Goal: Transaction & Acquisition: Subscribe to service/newsletter

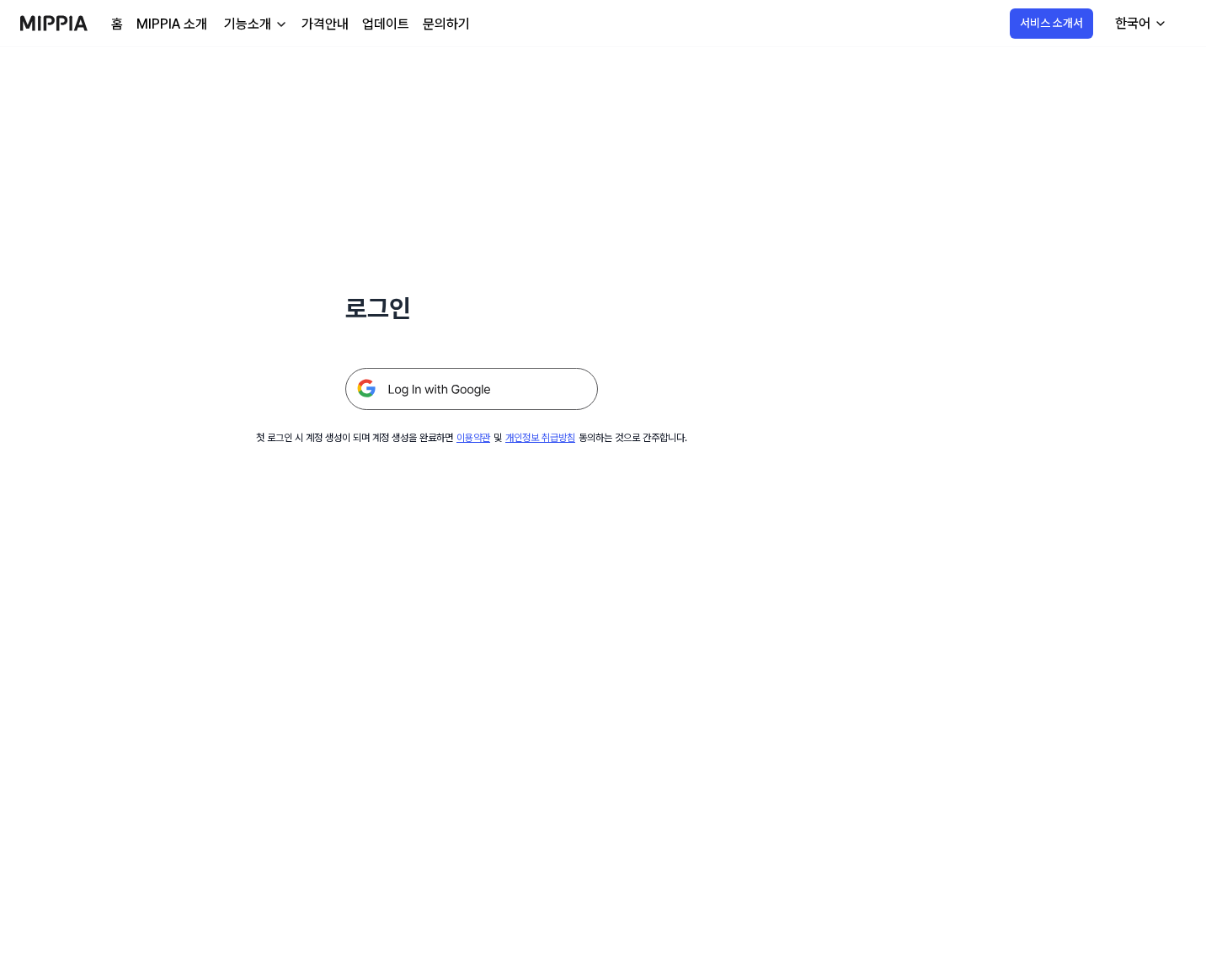
click at [532, 392] on img at bounding box center [471, 389] width 252 height 43
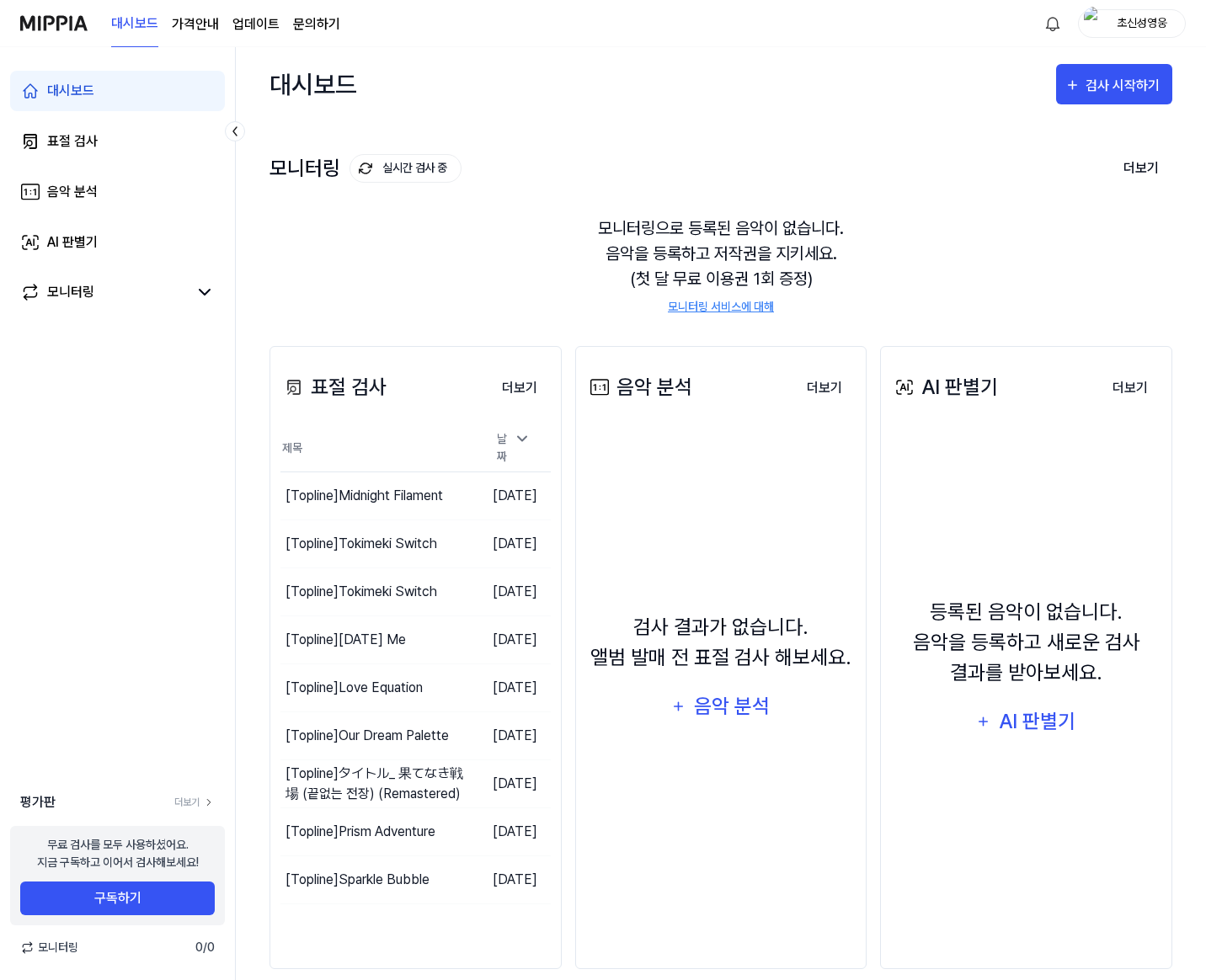
click at [1138, 8] on div "대시보드 가격안내 업데이트 문의하기 초신성영웅" at bounding box center [602, 23] width 1165 height 47
click at [1139, 9] on div "초신성영웅" at bounding box center [1131, 23] width 108 height 29
click at [1060, 141] on div "로그아웃" at bounding box center [1077, 153] width 207 height 28
click at [1123, 38] on div "대시보드 가격안내 업데이트 문의하기 초신성영웅" at bounding box center [602, 23] width 1165 height 47
click at [1122, 38] on div "대시보드 가격안내 업데이트 문의하기 초신성영웅" at bounding box center [602, 23] width 1165 height 47
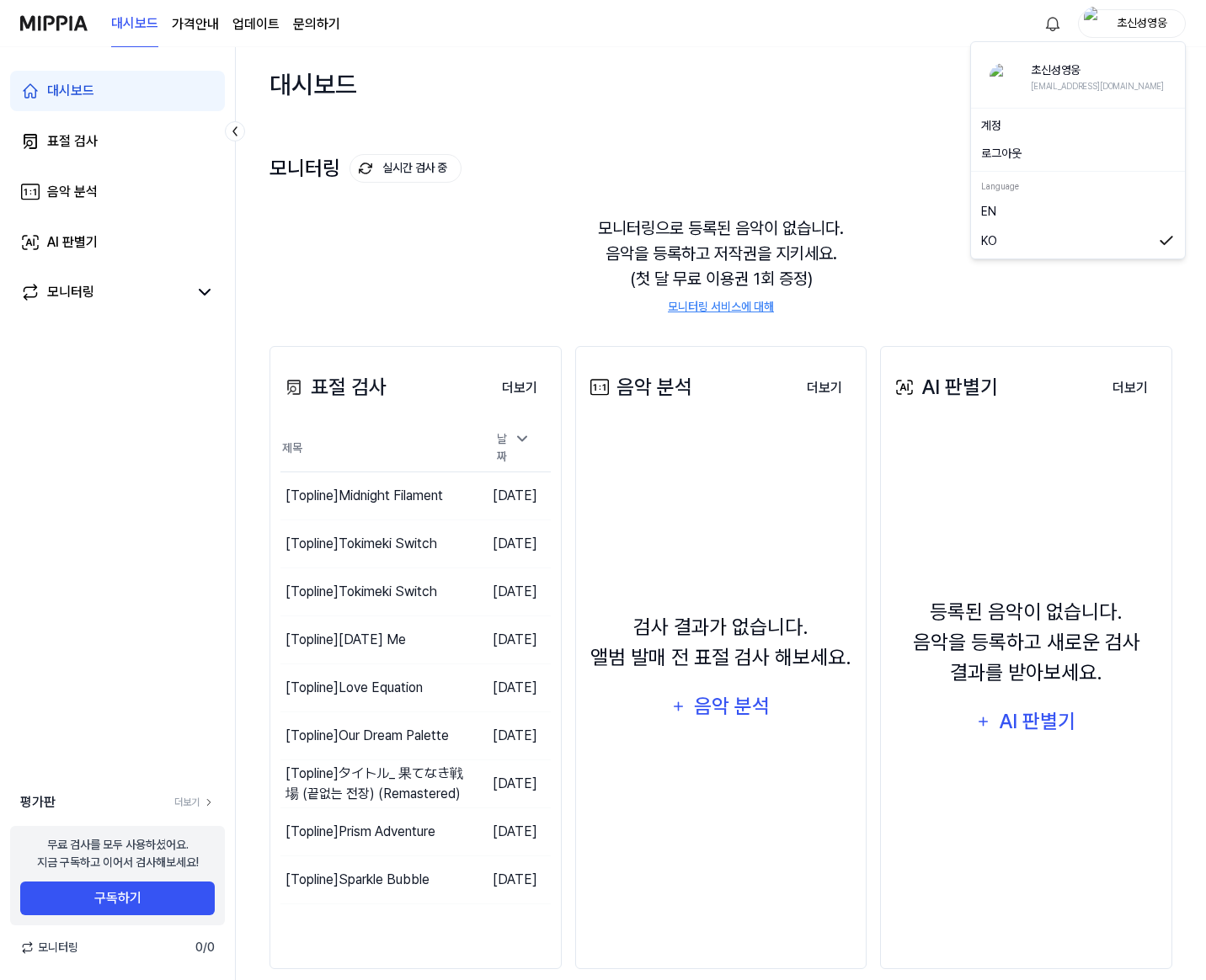
click at [1122, 34] on div "초신성영웅" at bounding box center [1131, 23] width 108 height 29
click at [1020, 165] on div "로그아웃" at bounding box center [1077, 153] width 207 height 28
click at [1115, 25] on div "초신성영웅" at bounding box center [1142, 23] width 65 height 19
click at [1028, 147] on button "로그아웃" at bounding box center [1078, 153] width 194 height 18
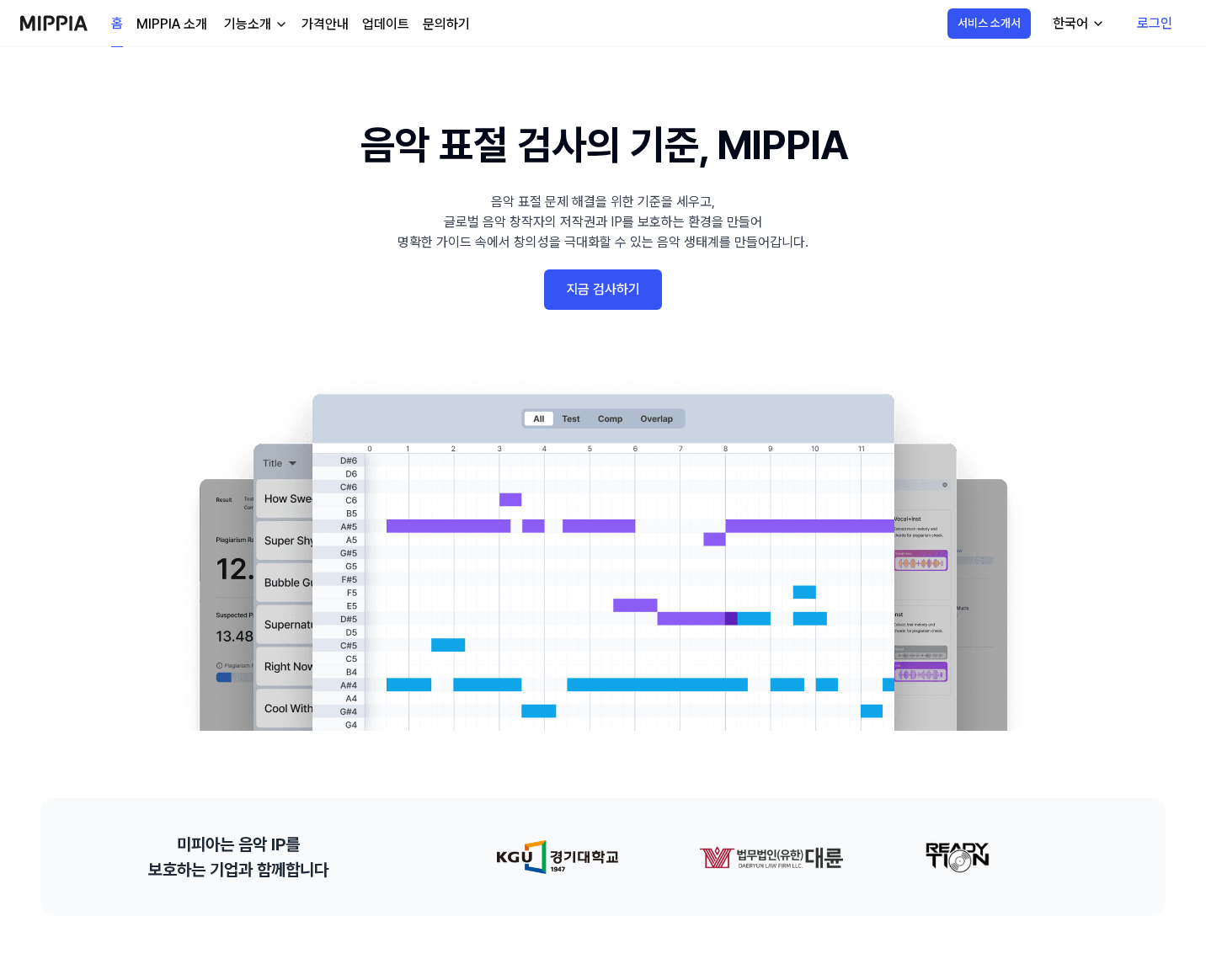
click at [1129, 26] on link "로그인" at bounding box center [1154, 24] width 62 height 48
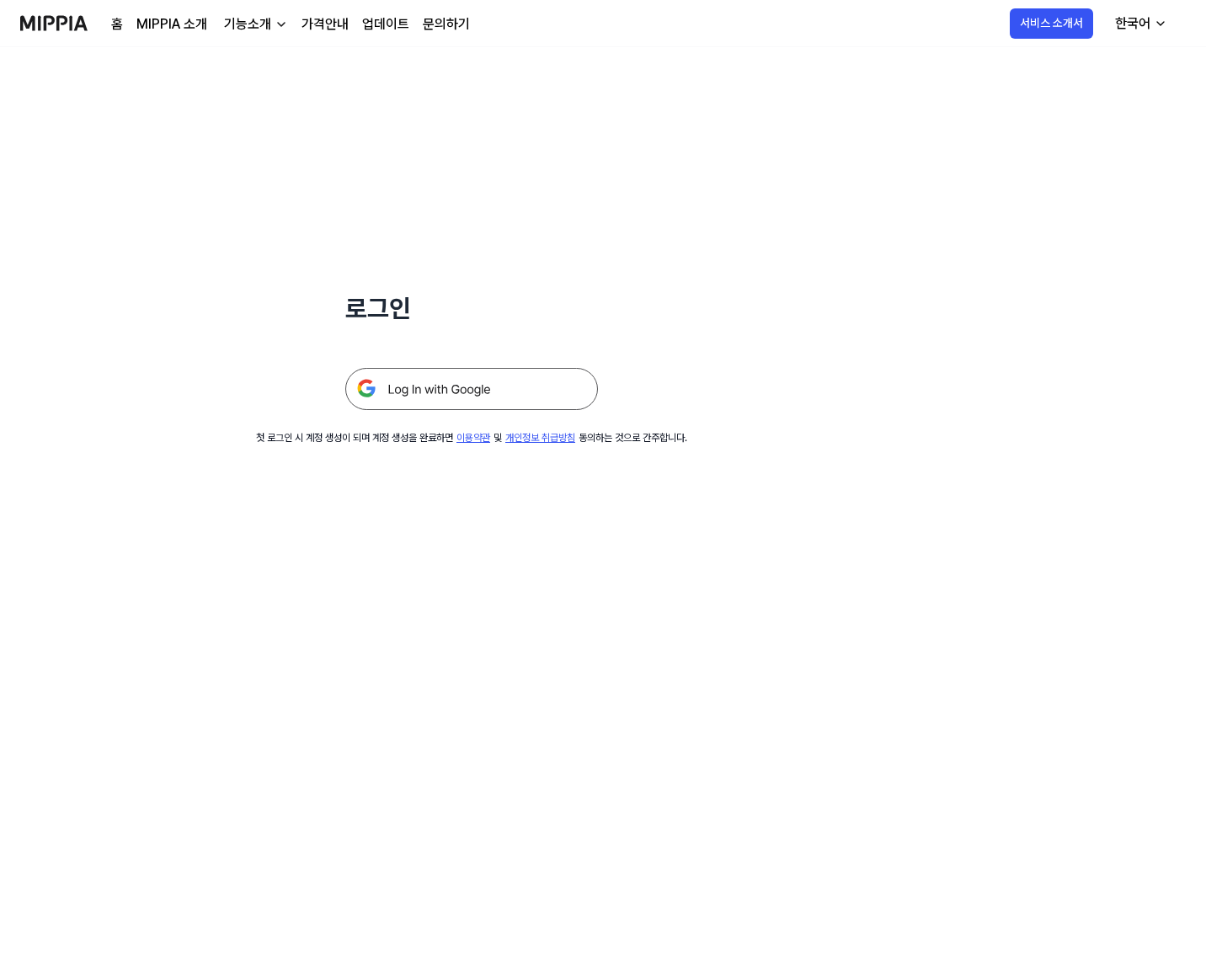
click at [1128, 22] on div "한국어" at bounding box center [1132, 24] width 43 height 20
click at [495, 379] on img at bounding box center [471, 389] width 252 height 43
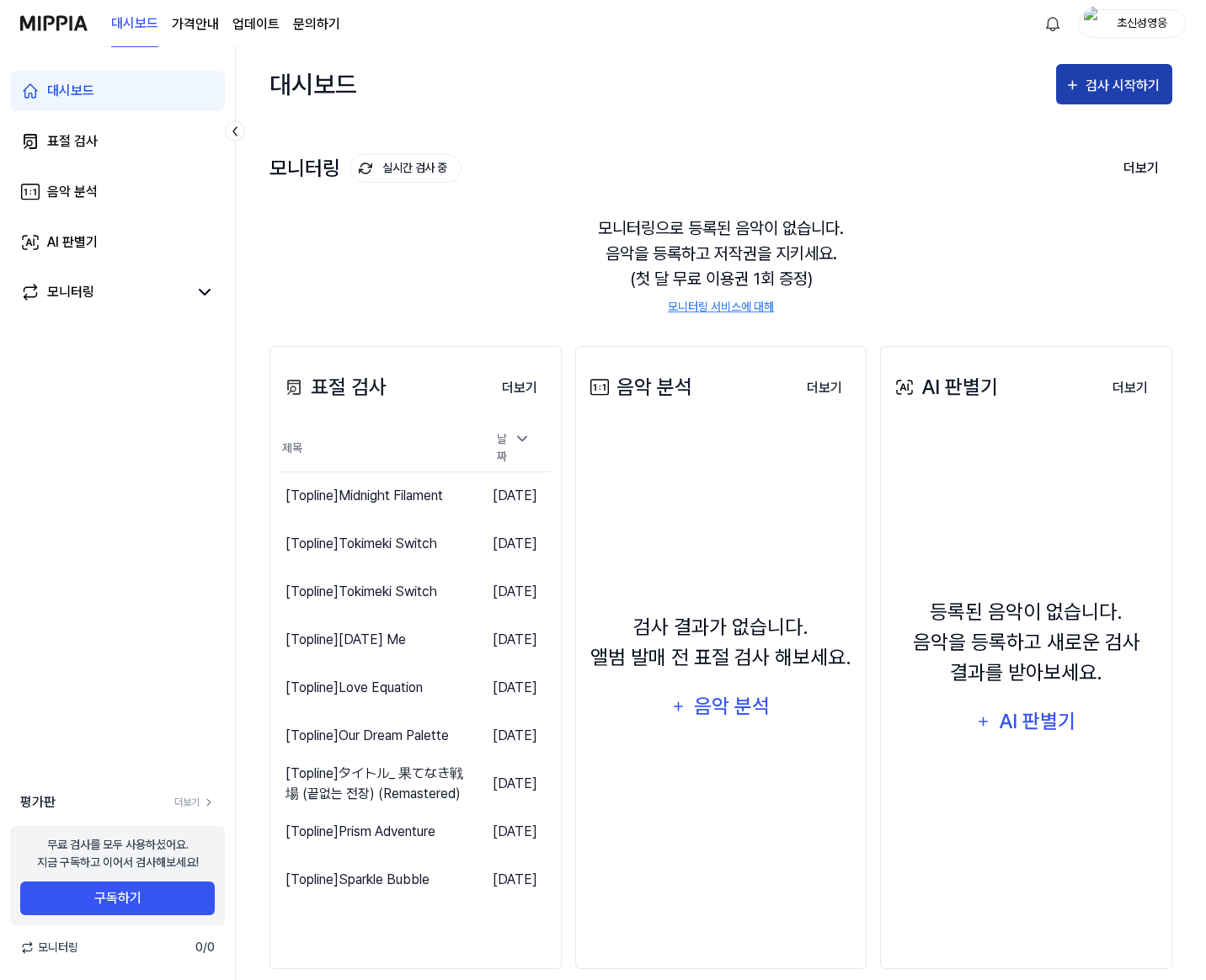
click at [1130, 84] on div "검사 시작하기" at bounding box center [1124, 86] width 78 height 22
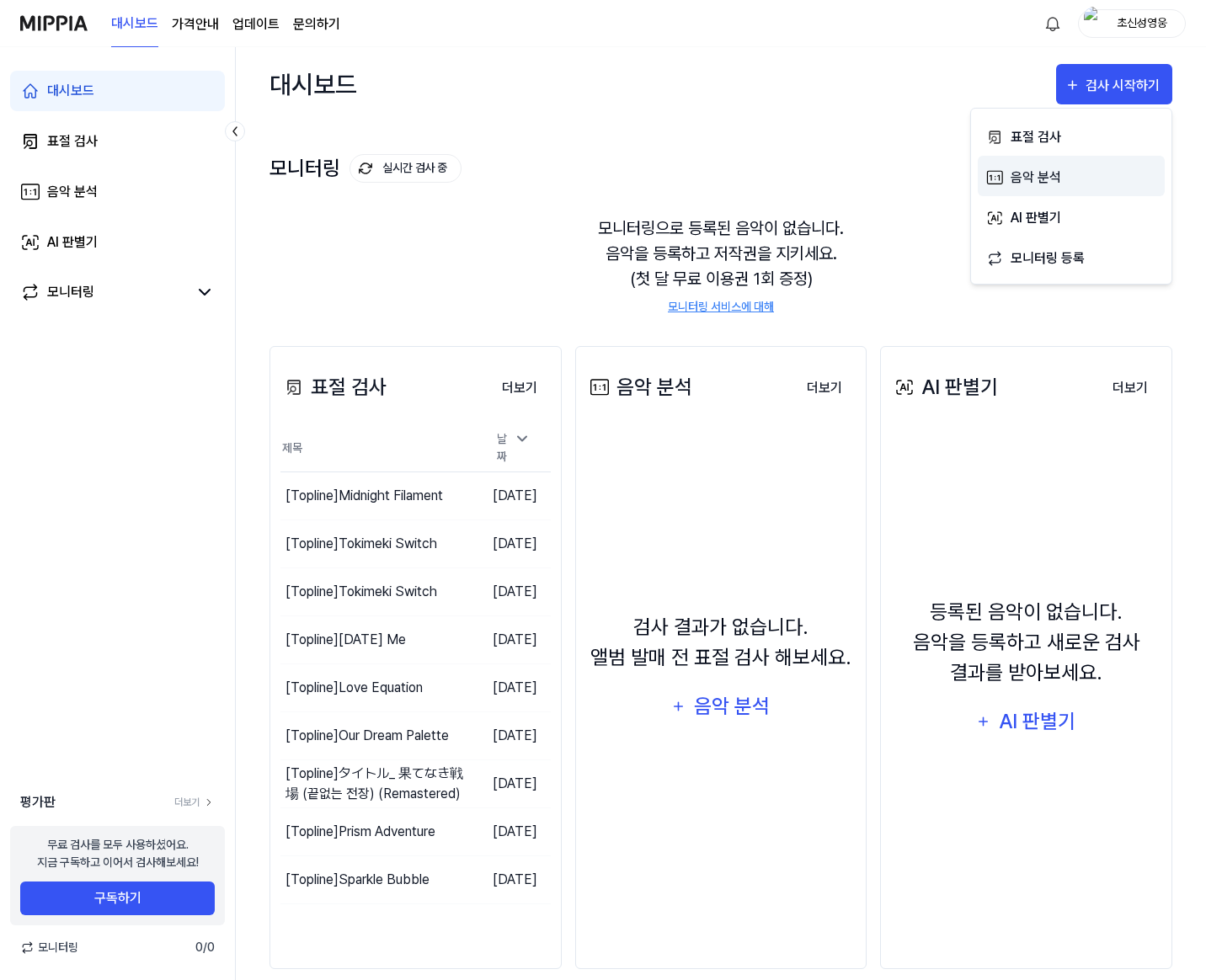
click at [1068, 173] on div "음악 분석" at bounding box center [1083, 177] width 147 height 22
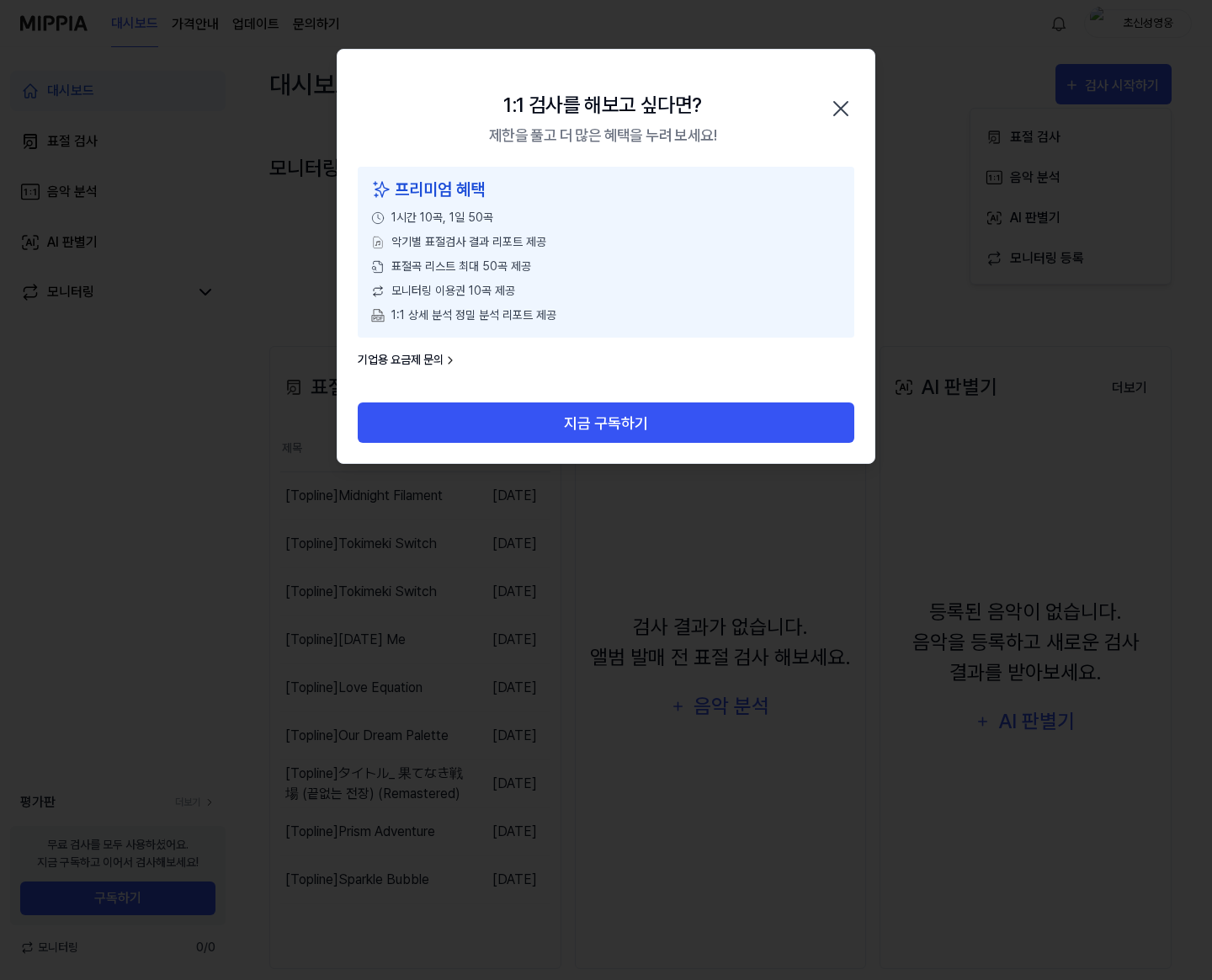
click at [836, 105] on icon "button" at bounding box center [841, 108] width 27 height 27
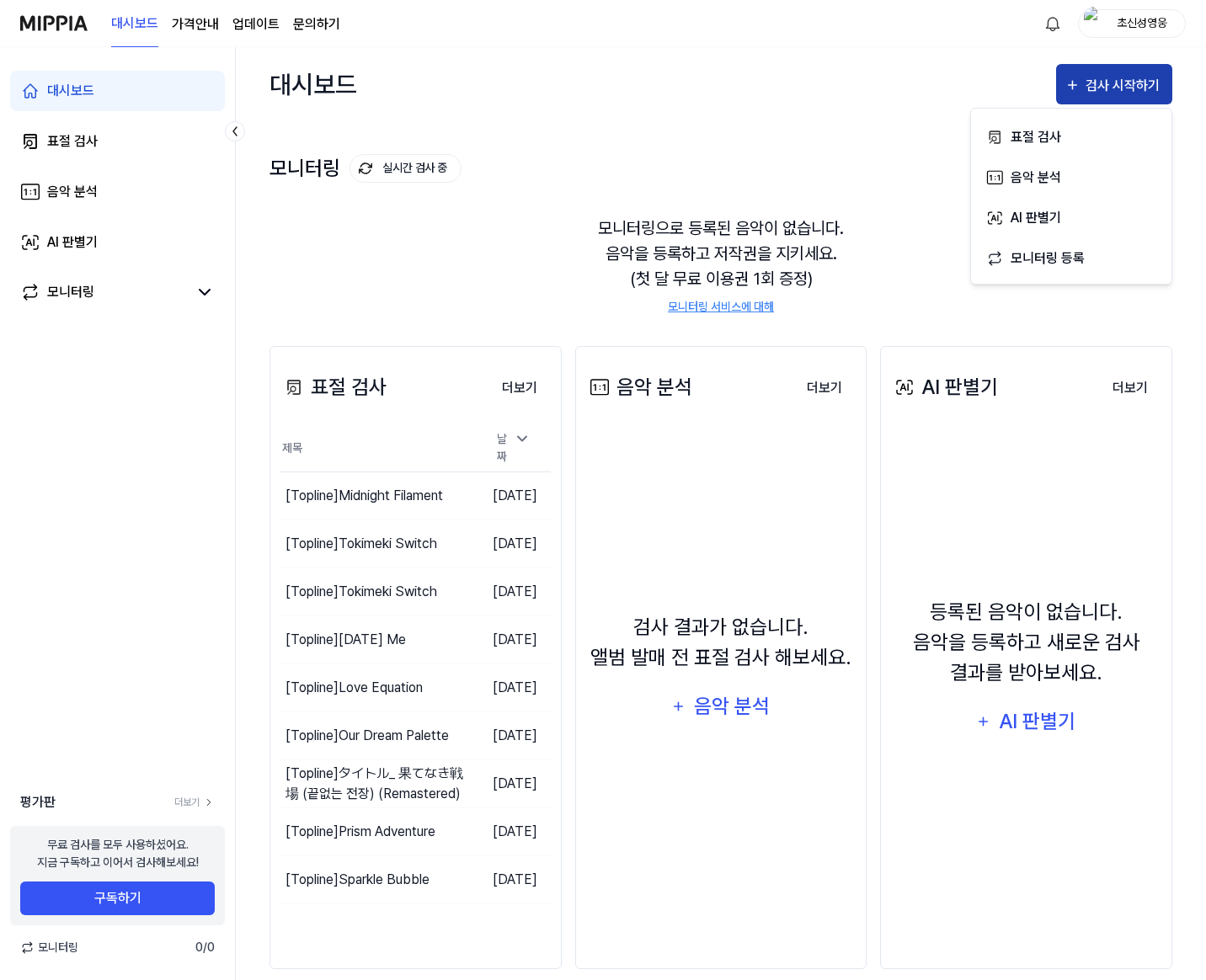
click at [1132, 71] on button "검사 시작하기" at bounding box center [1113, 84] width 116 height 41
click at [1079, 93] on icon "button" at bounding box center [1072, 85] width 16 height 20
click at [1057, 134] on div "표절 검사" at bounding box center [1083, 138] width 147 height 22
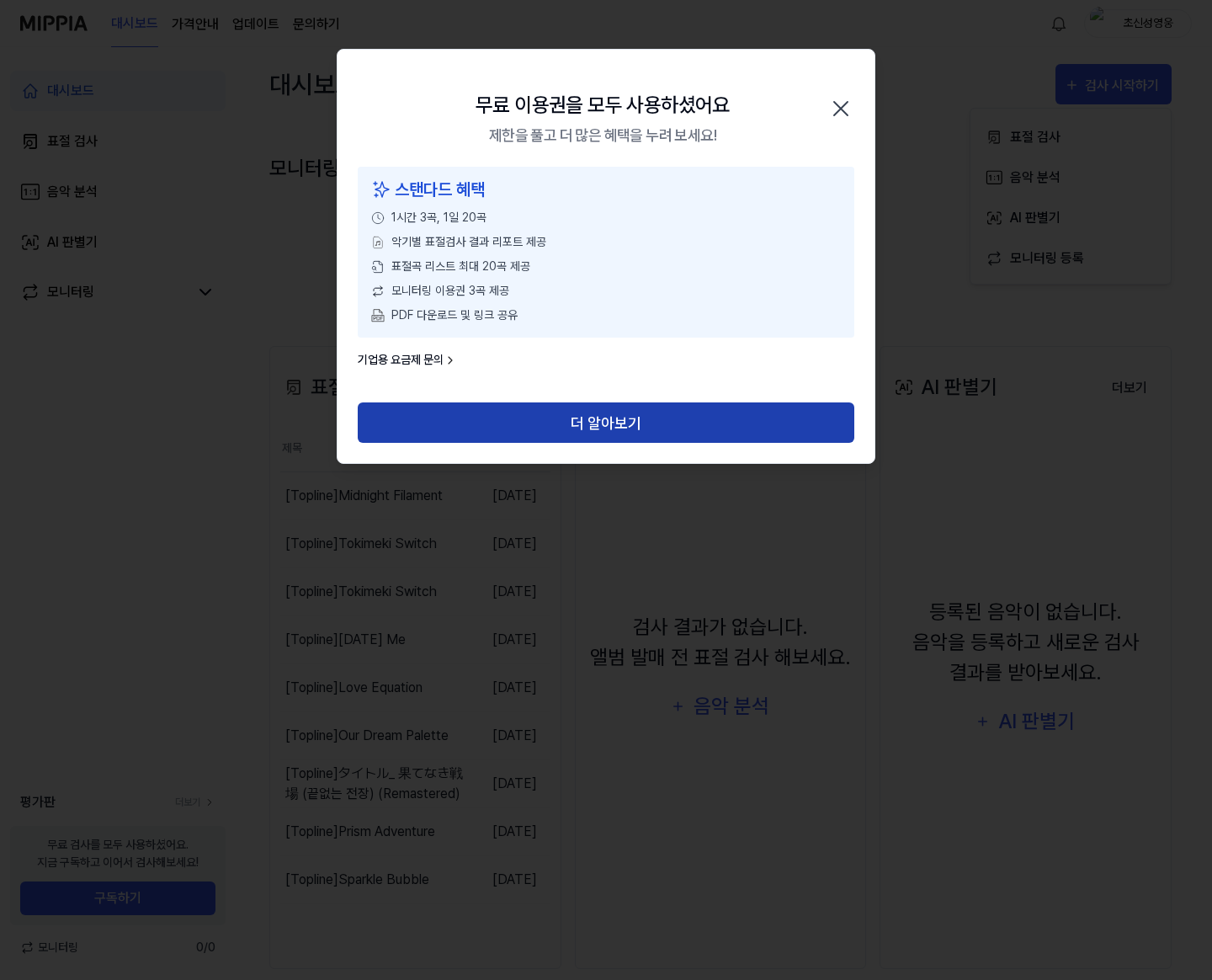
click at [680, 409] on button "더 알아보기" at bounding box center [606, 422] width 497 height 41
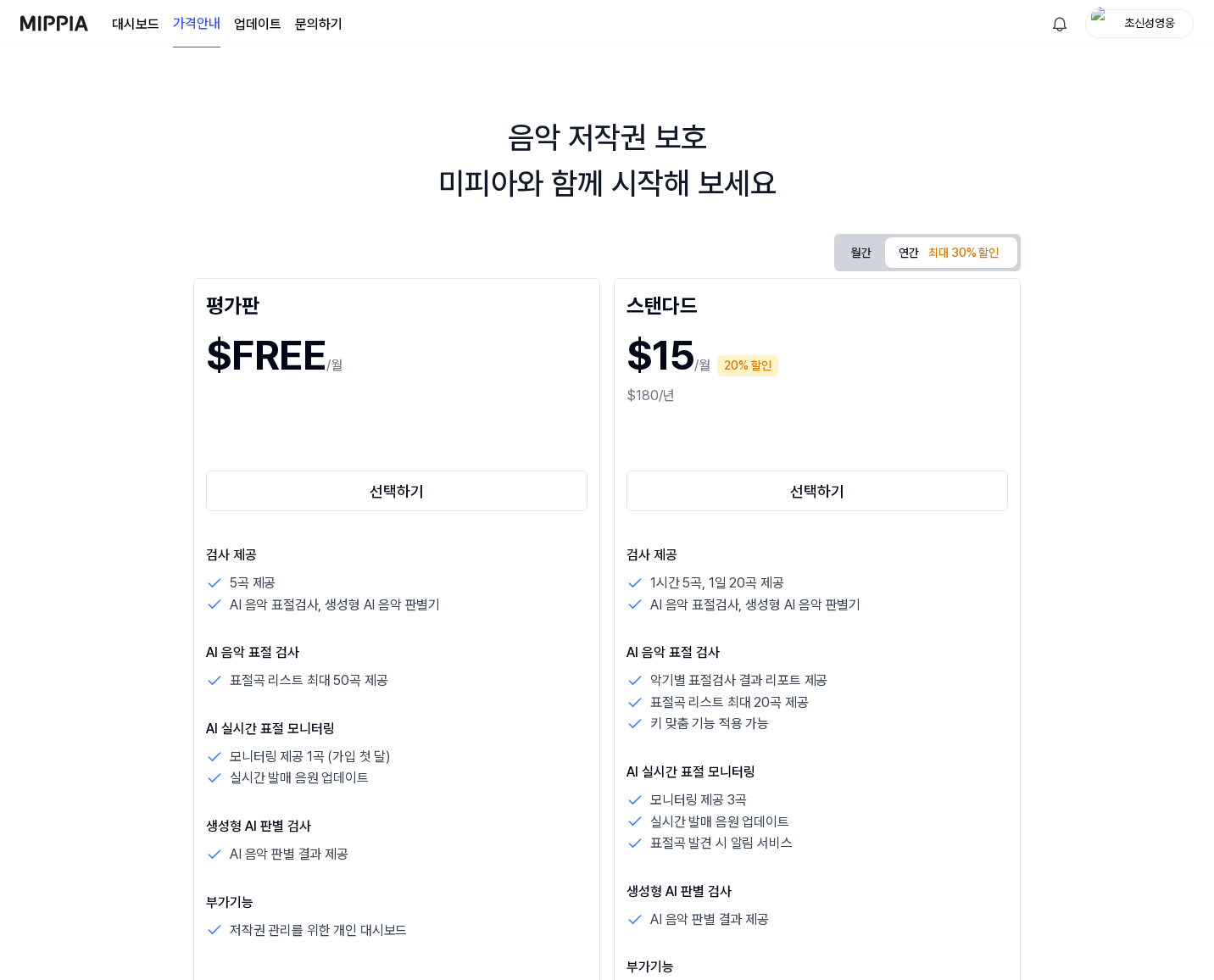
click at [1052, 223] on div "음악 저작권 보호 미피아와 함께 시작해 보세요 월간 연간 최대 30% 할인 평가판 $FREE /월 선택하기 검사 제공 5곡 제공 AI 음악 표…" at bounding box center [607, 513] width 1214 height 932
click at [1021, 234] on div "월간 연간 최대 30% 할인" at bounding box center [927, 252] width 186 height 37
click at [885, 238] on button "월간" at bounding box center [861, 252] width 48 height 31
click at [1017, 262] on button "연간 최대 30% 할인" at bounding box center [951, 252] width 133 height 31
